Goal: Task Accomplishment & Management: Use online tool/utility

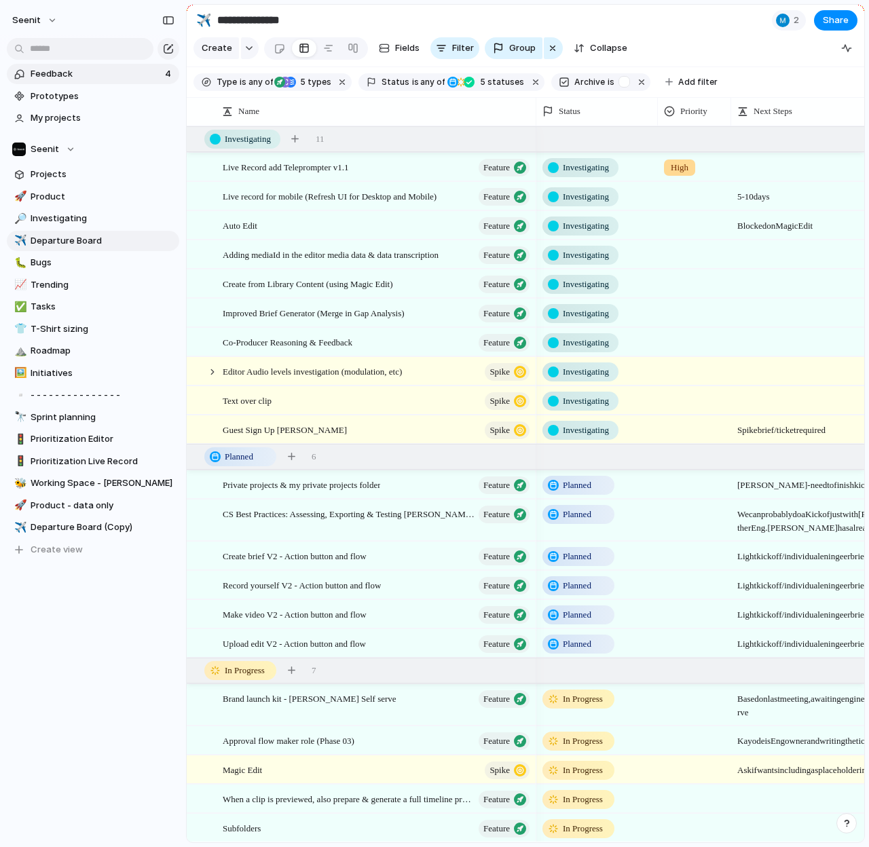
click at [52, 73] on span "Feedback" at bounding box center [96, 74] width 130 height 14
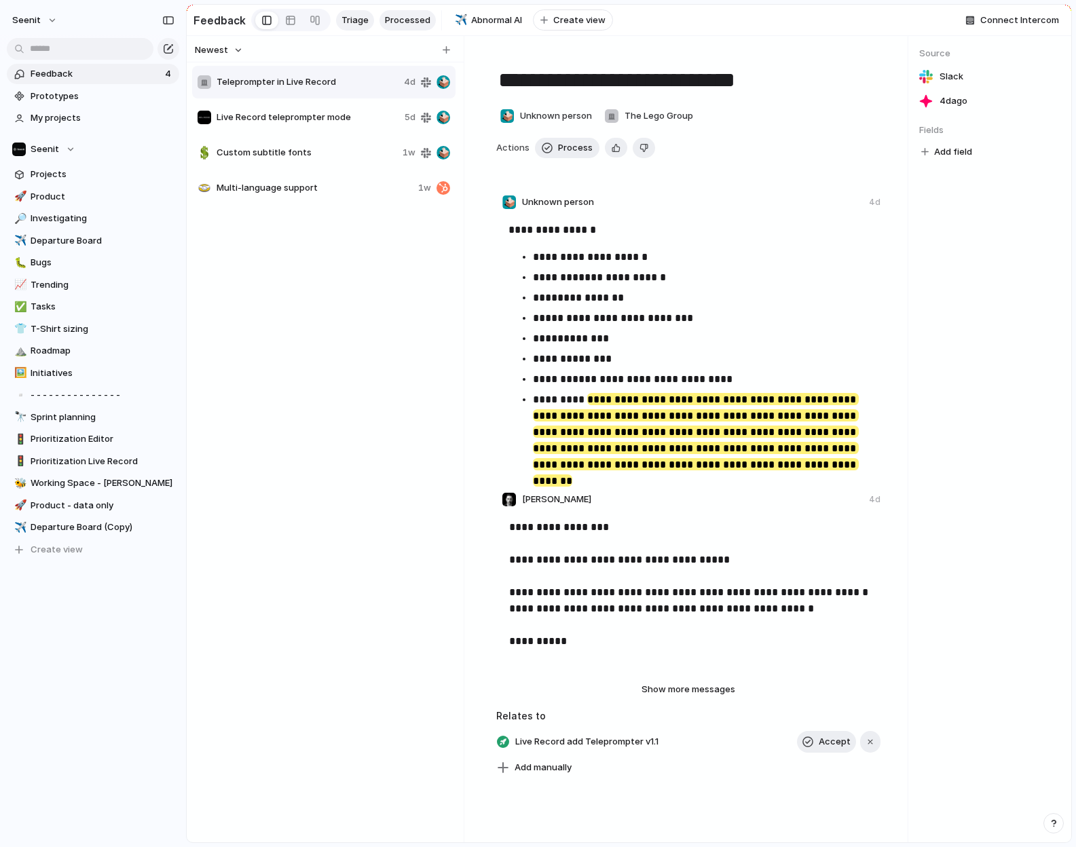
click at [399, 20] on span "Processed" at bounding box center [407, 21] width 45 height 14
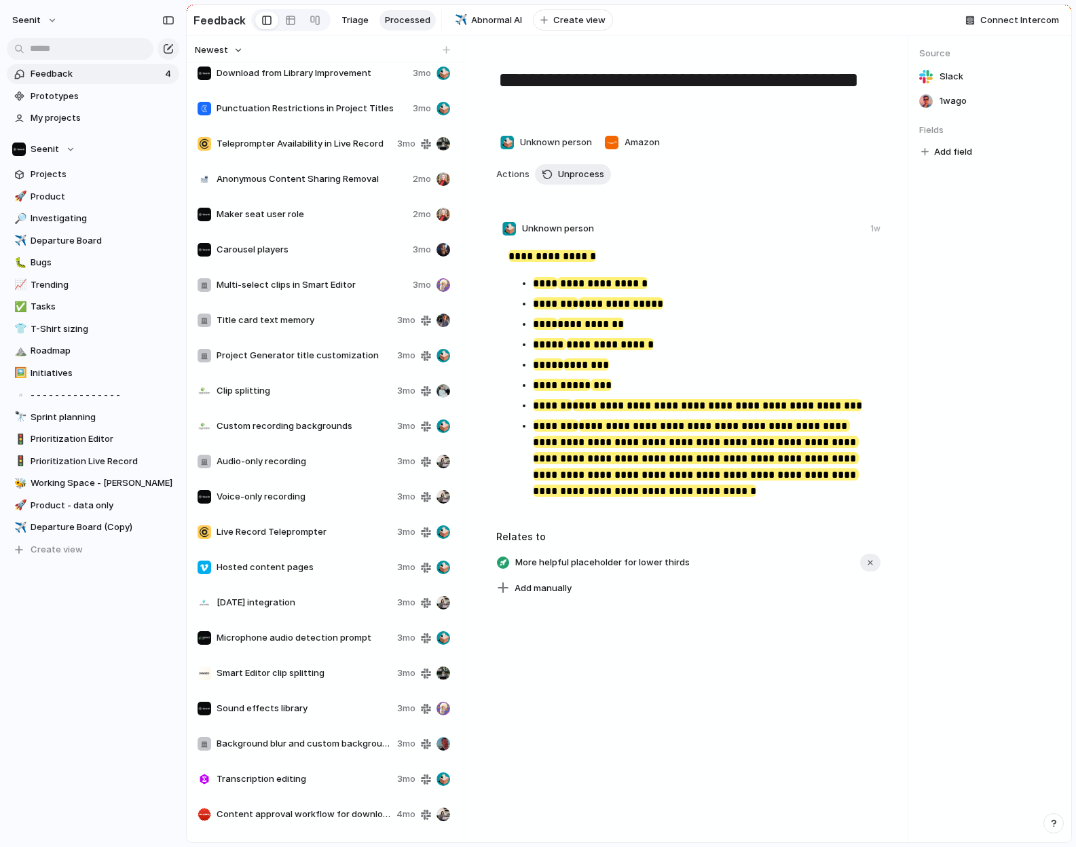
scroll to position [3250, 0]
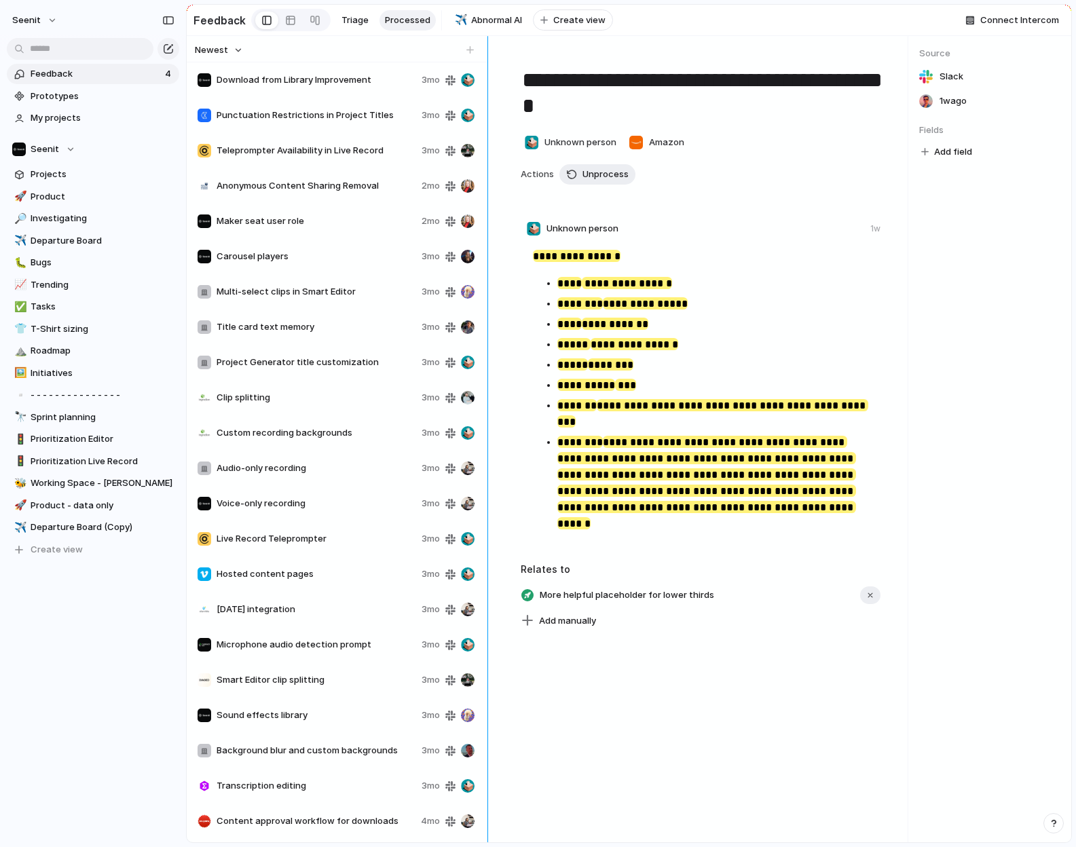
drag, startPoint x: 460, startPoint y: 570, endPoint x: 46, endPoint y: 571, distance: 414.2
click at [488, 539] on div at bounding box center [488, 439] width 11 height 807
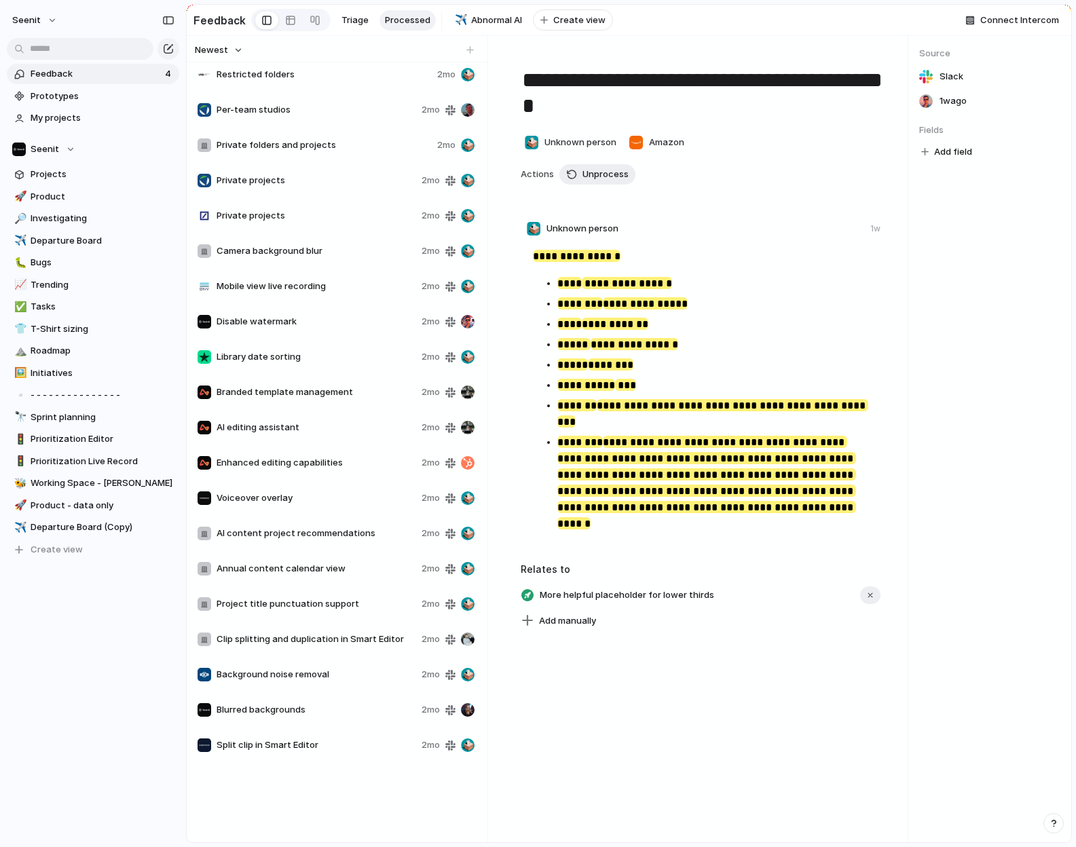
scroll to position [1861, 0]
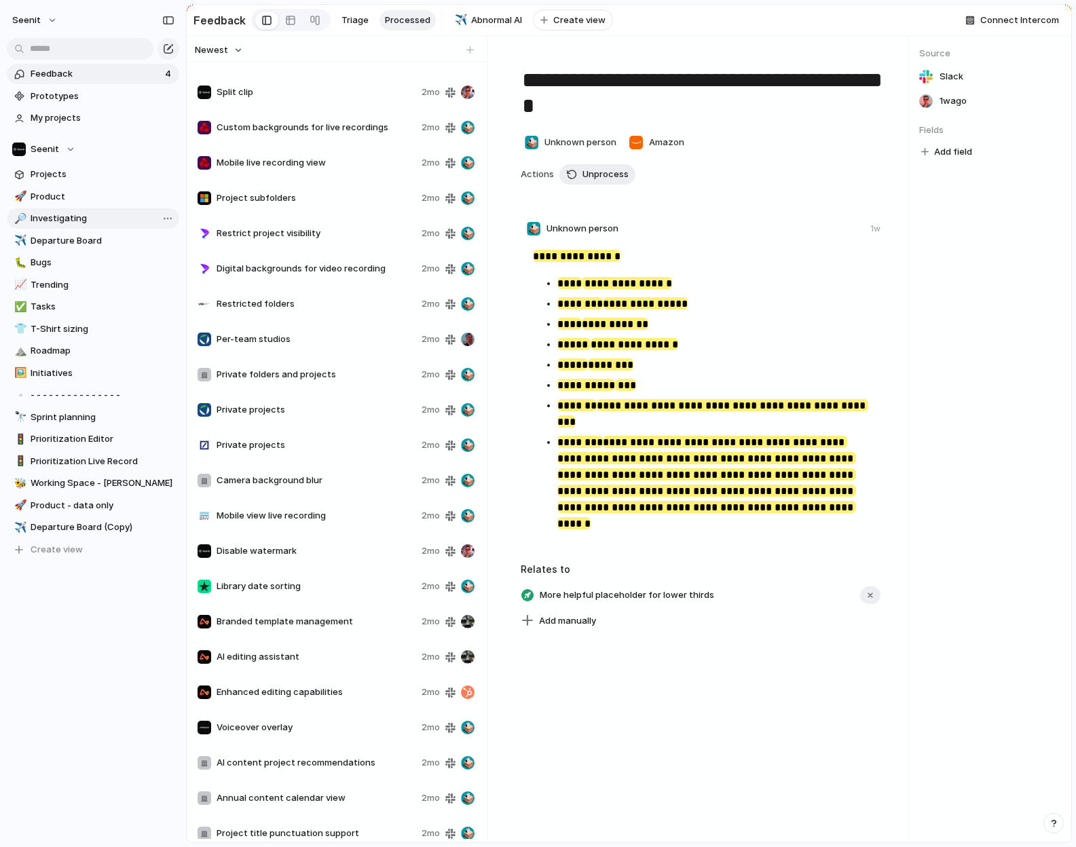
click at [66, 219] on span "Investigating" at bounding box center [103, 219] width 144 height 14
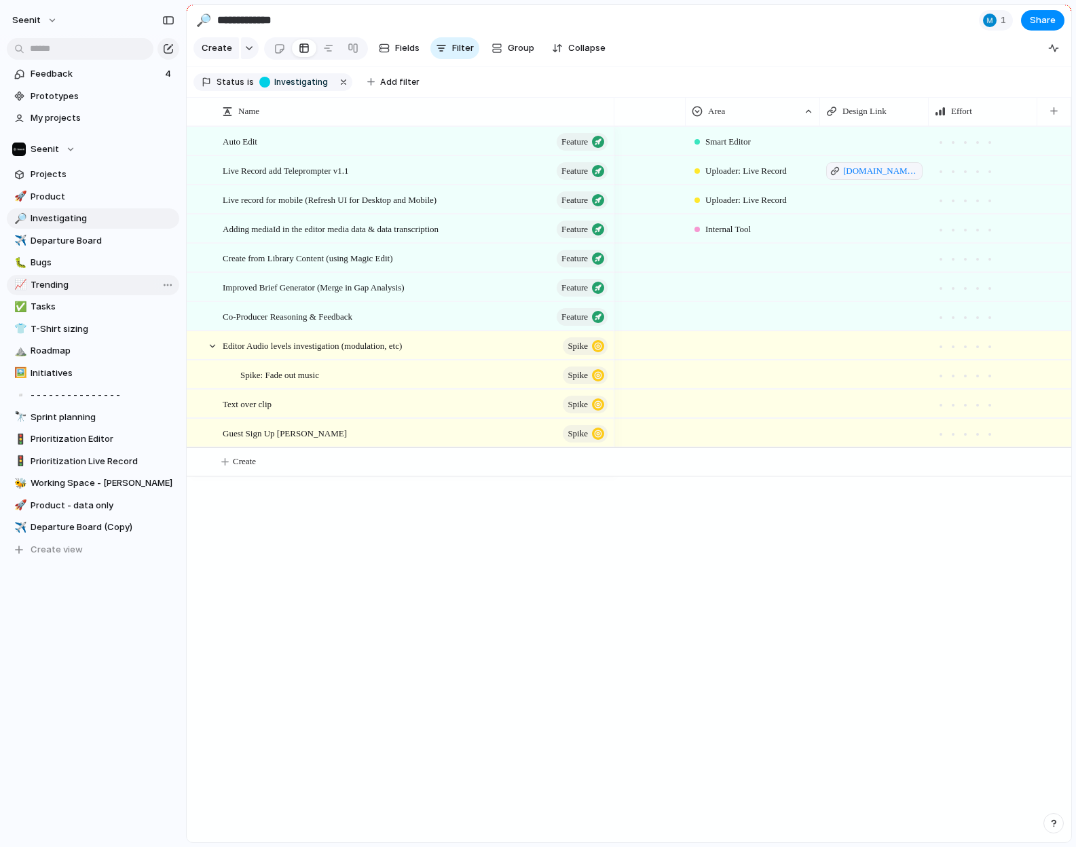
click at [80, 285] on span "Trending" at bounding box center [103, 285] width 144 height 14
type input "********"
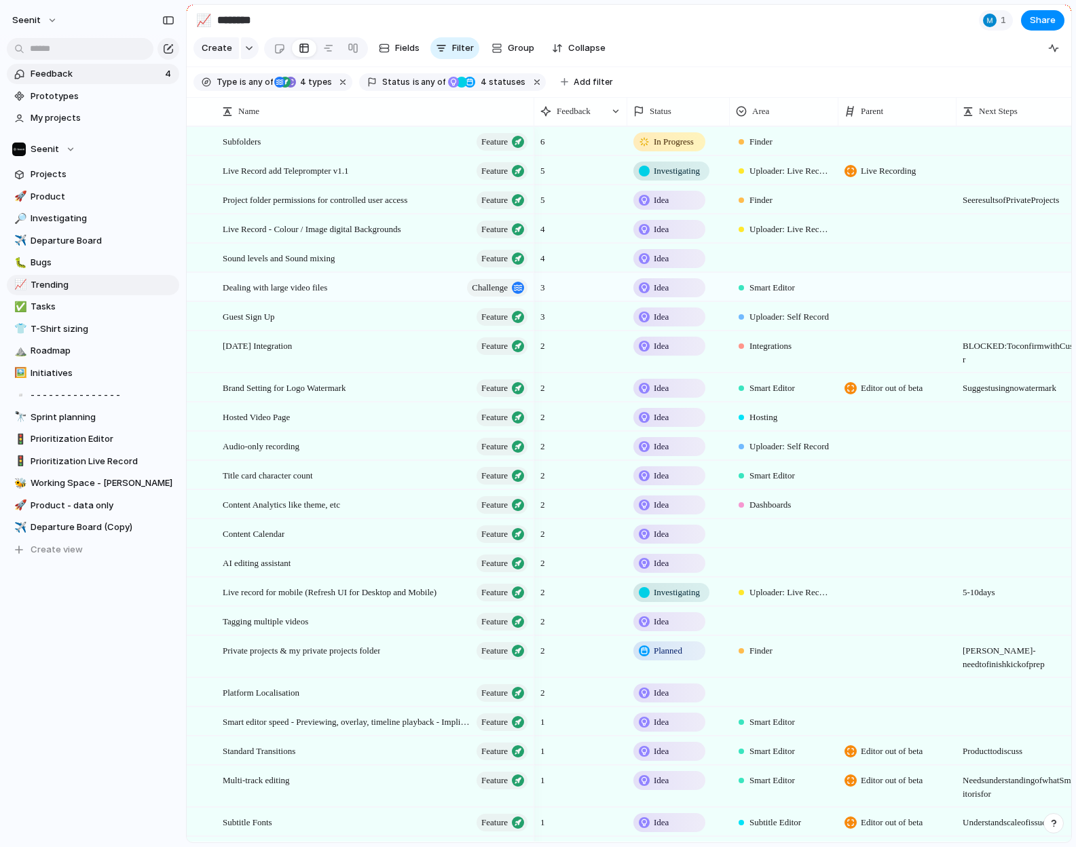
click at [69, 79] on span "Feedback" at bounding box center [96, 74] width 130 height 14
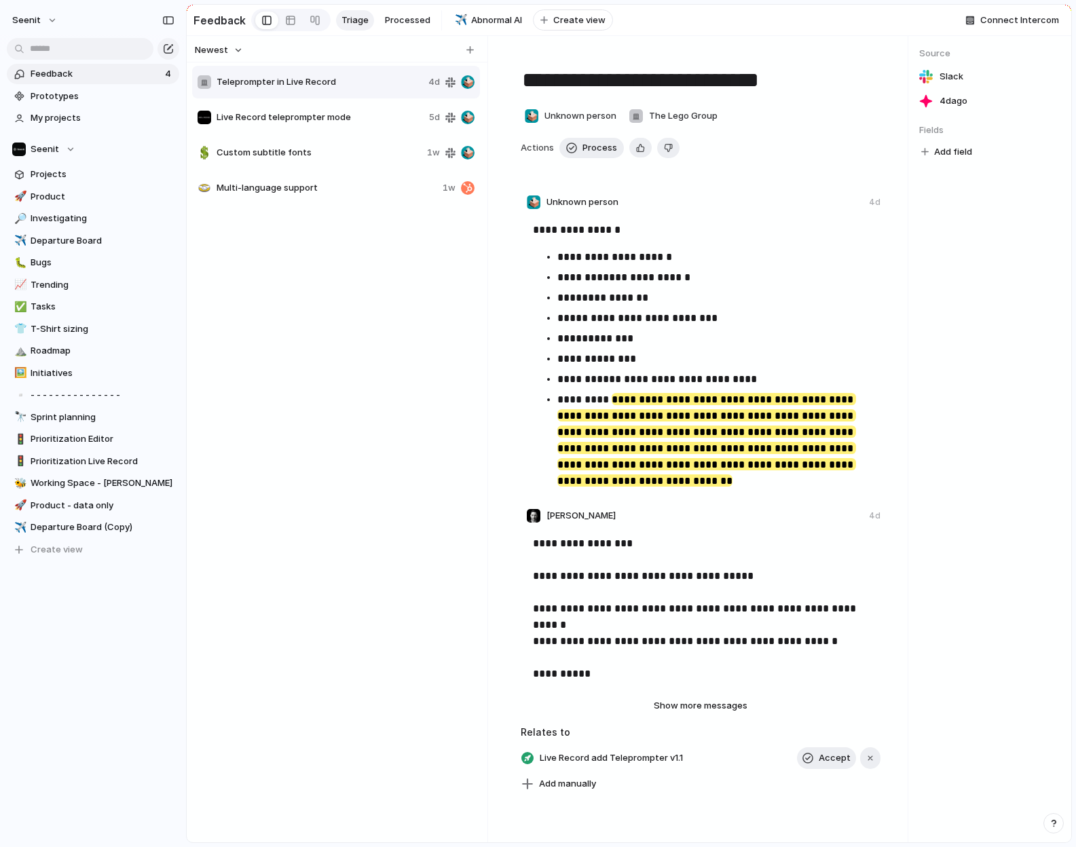
click at [278, 147] on span "Custom subtitle fonts" at bounding box center [319, 153] width 205 height 14
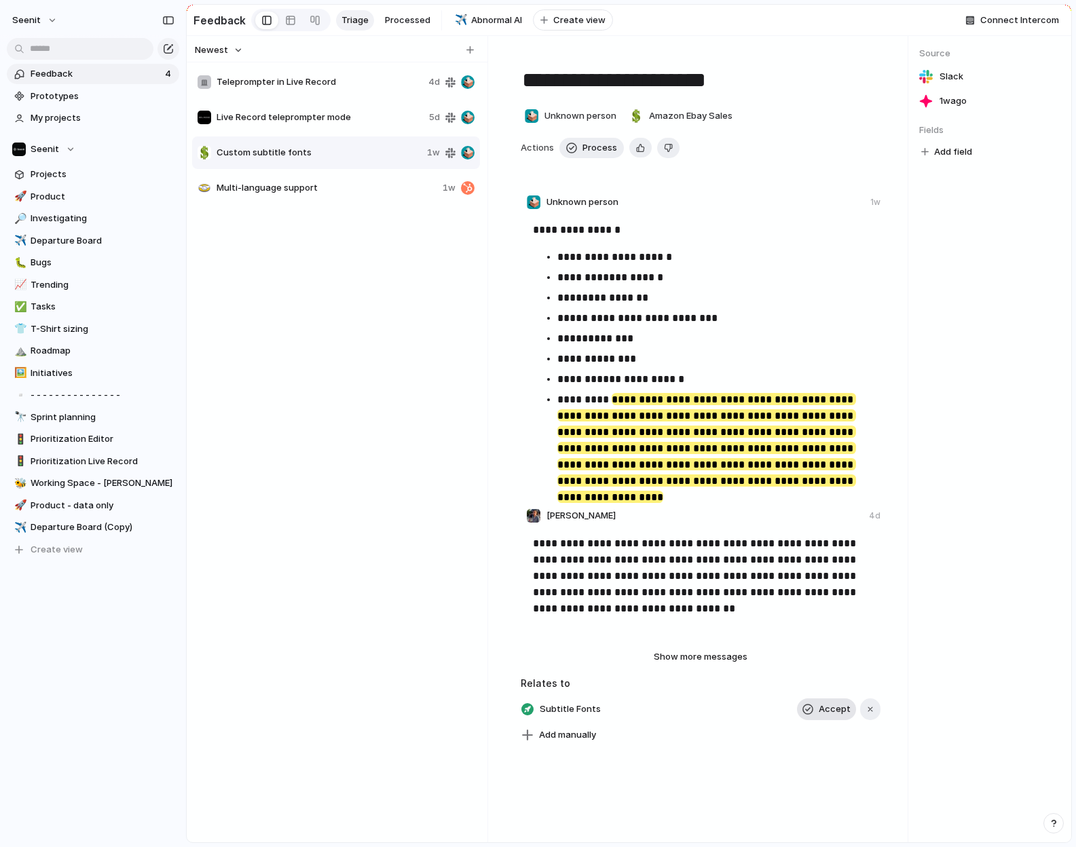
click at [831, 539] on span "Accept" at bounding box center [835, 710] width 32 height 14
click at [585, 152] on span "Process" at bounding box center [600, 148] width 35 height 14
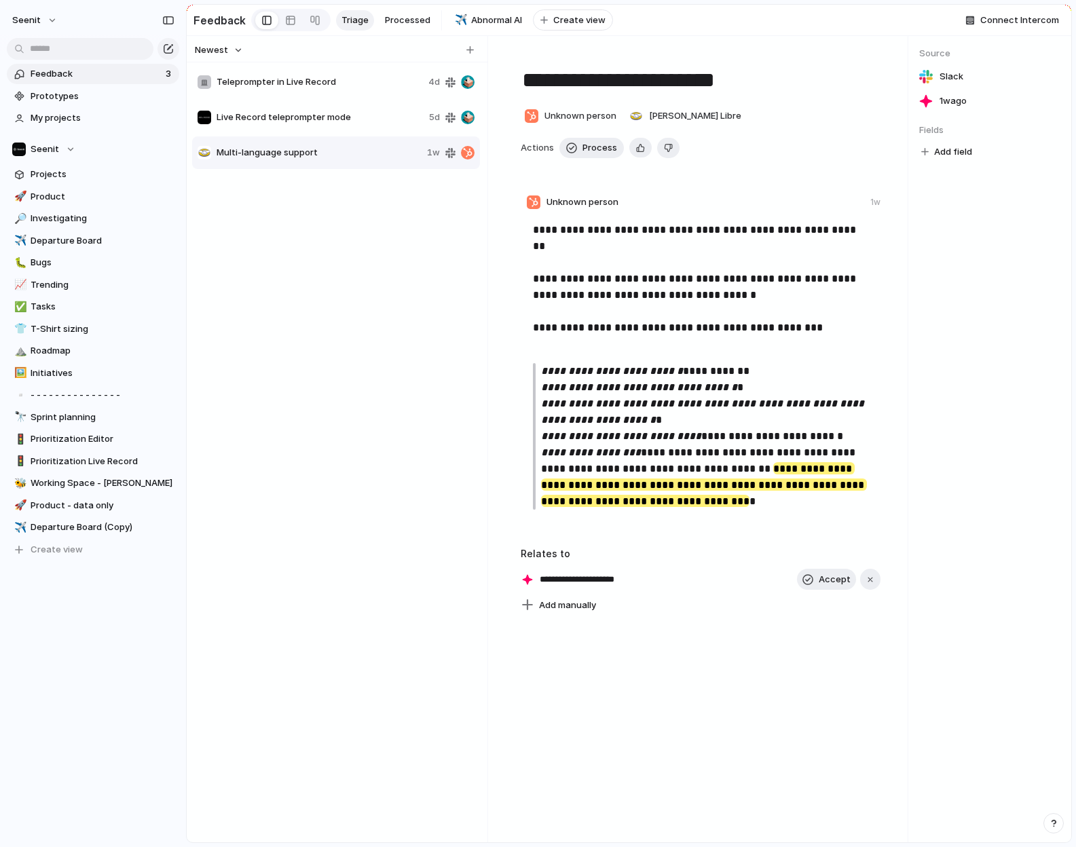
click at [332, 83] on span "Teleprompter in Live Record" at bounding box center [320, 82] width 206 height 14
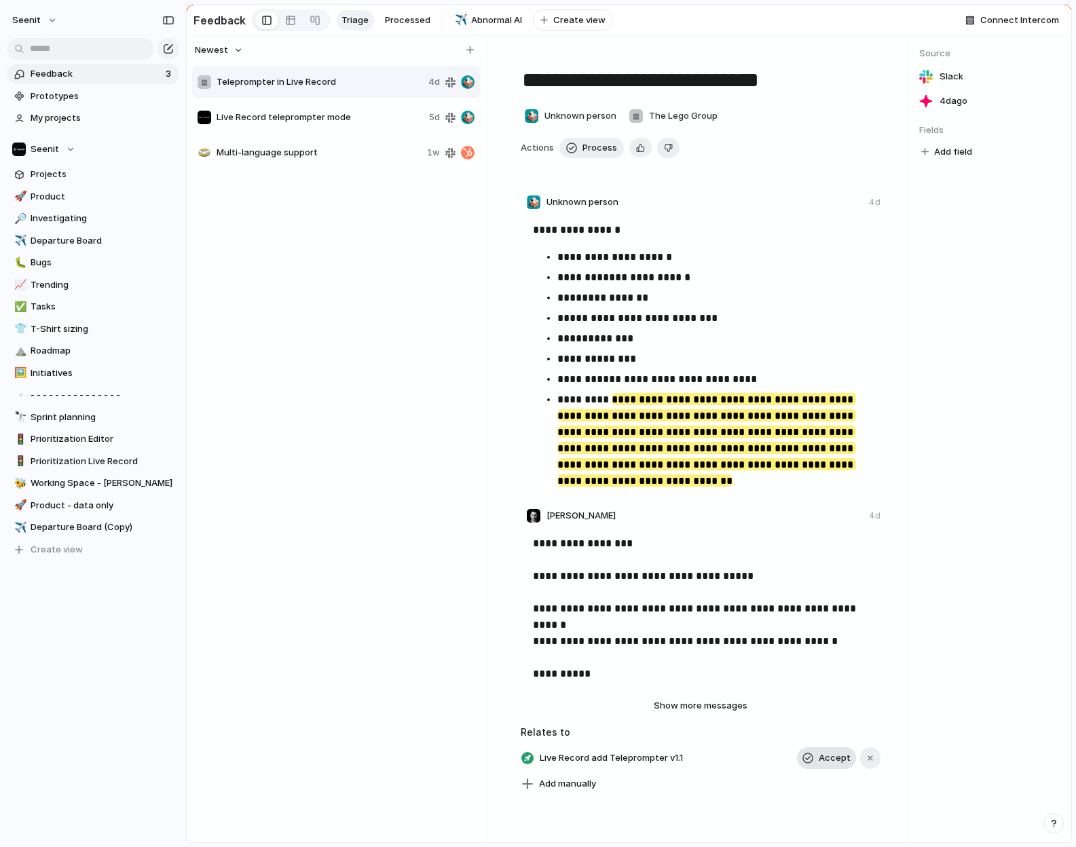
click at [815, 539] on button "Accept" at bounding box center [826, 759] width 59 height 22
click at [605, 145] on span "Process" at bounding box center [600, 148] width 35 height 14
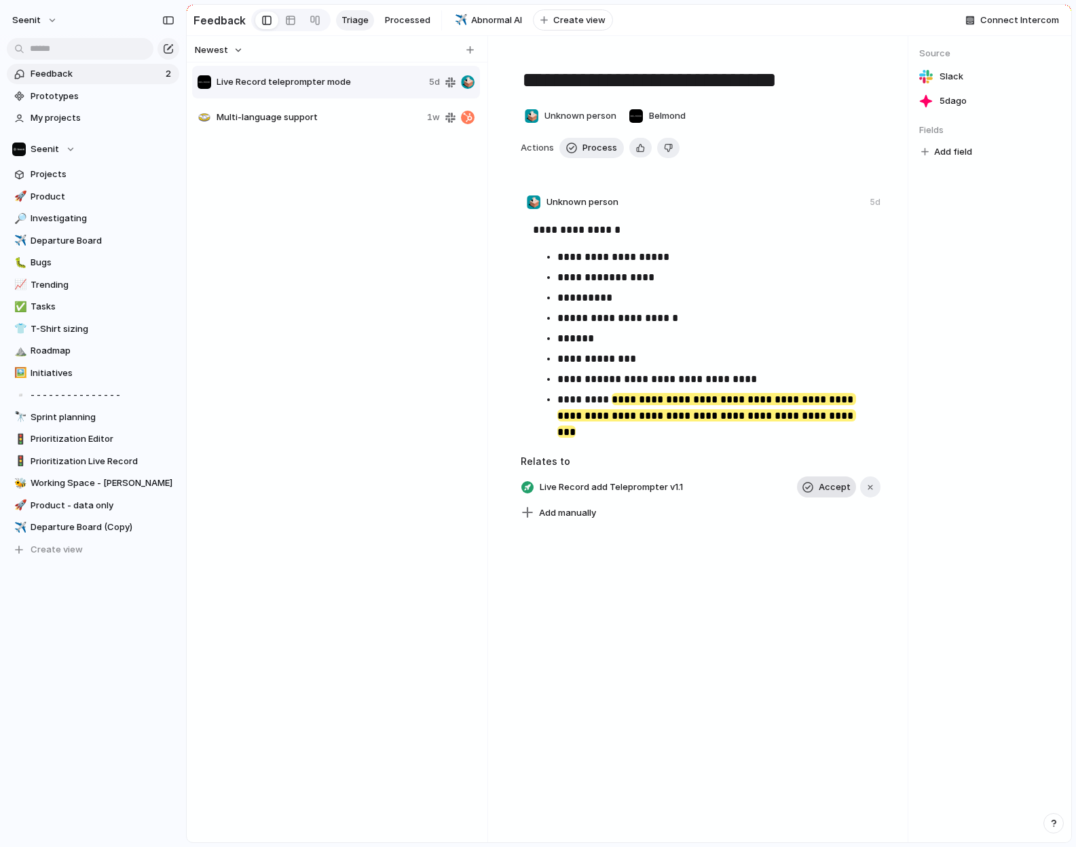
click at [828, 489] on span "Accept" at bounding box center [835, 488] width 32 height 14
click at [589, 143] on span "Process" at bounding box center [600, 148] width 35 height 14
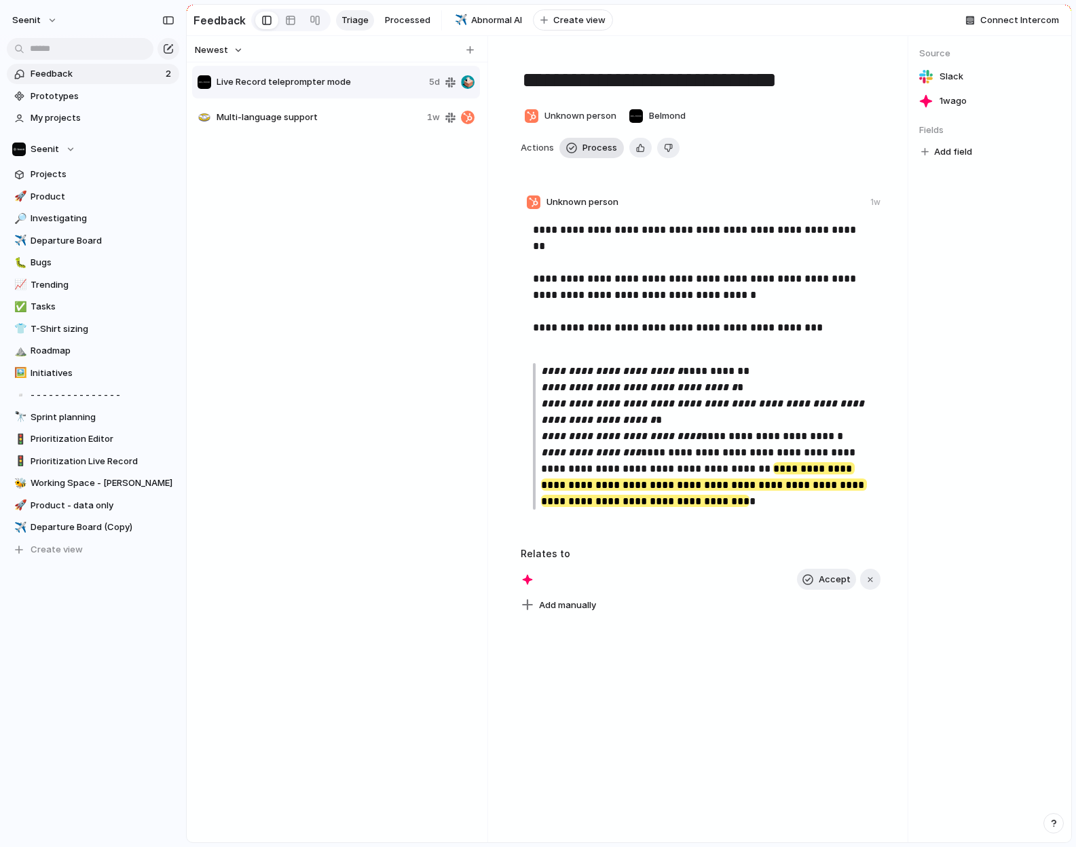
type textarea "**********"
click at [824, 539] on span "Accept" at bounding box center [835, 580] width 32 height 14
click at [593, 147] on span "Process" at bounding box center [600, 148] width 35 height 14
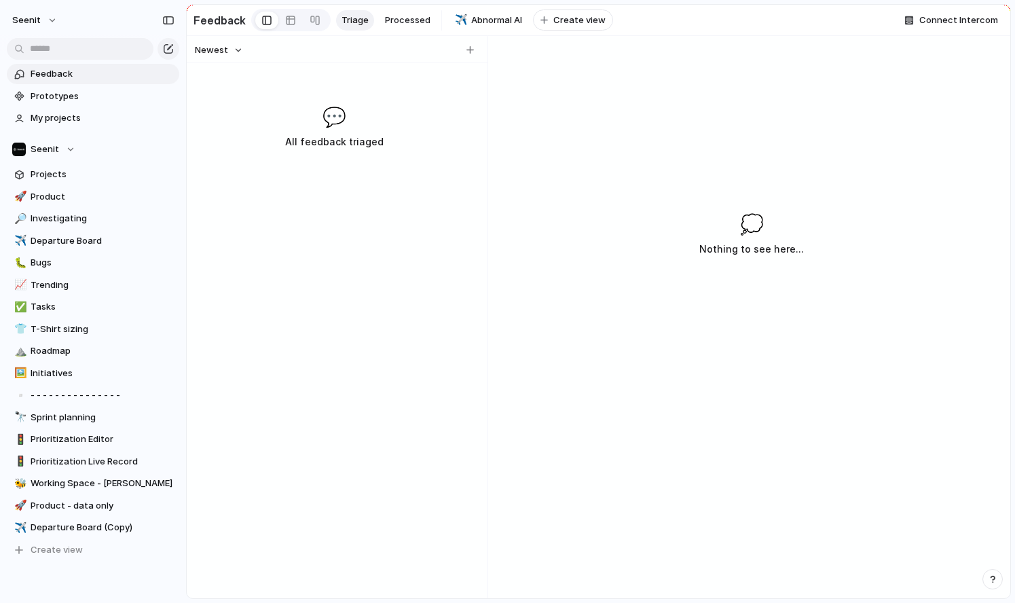
click at [583, 386] on div "💭 Nothing to see here..." at bounding box center [752, 385] width 517 height 426
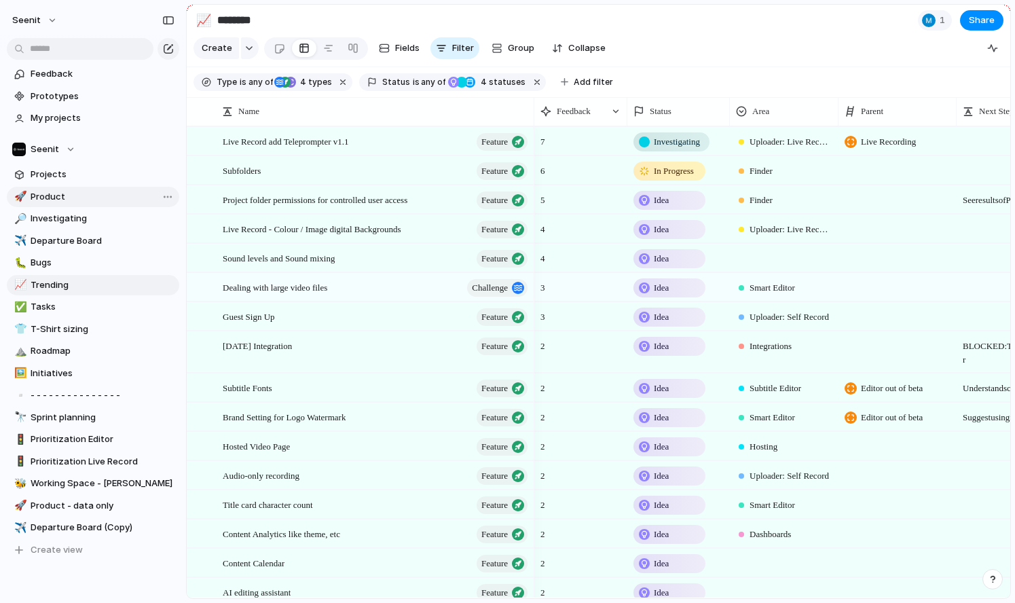
click at [79, 196] on span "Product" at bounding box center [103, 197] width 144 height 14
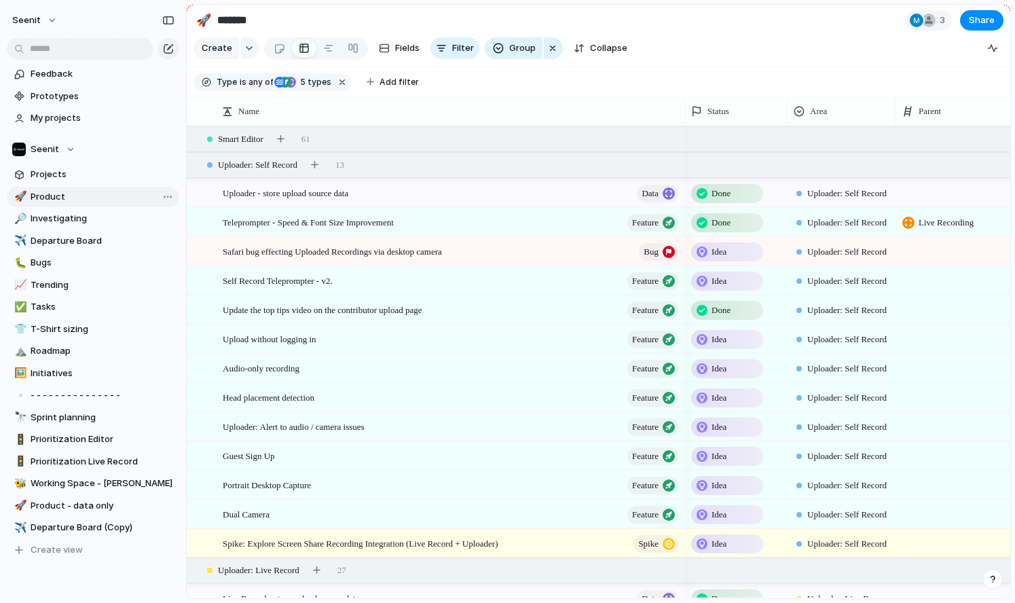
type input "*******"
click at [200, 141] on div at bounding box center [195, 139] width 12 height 12
